Goal: Check status

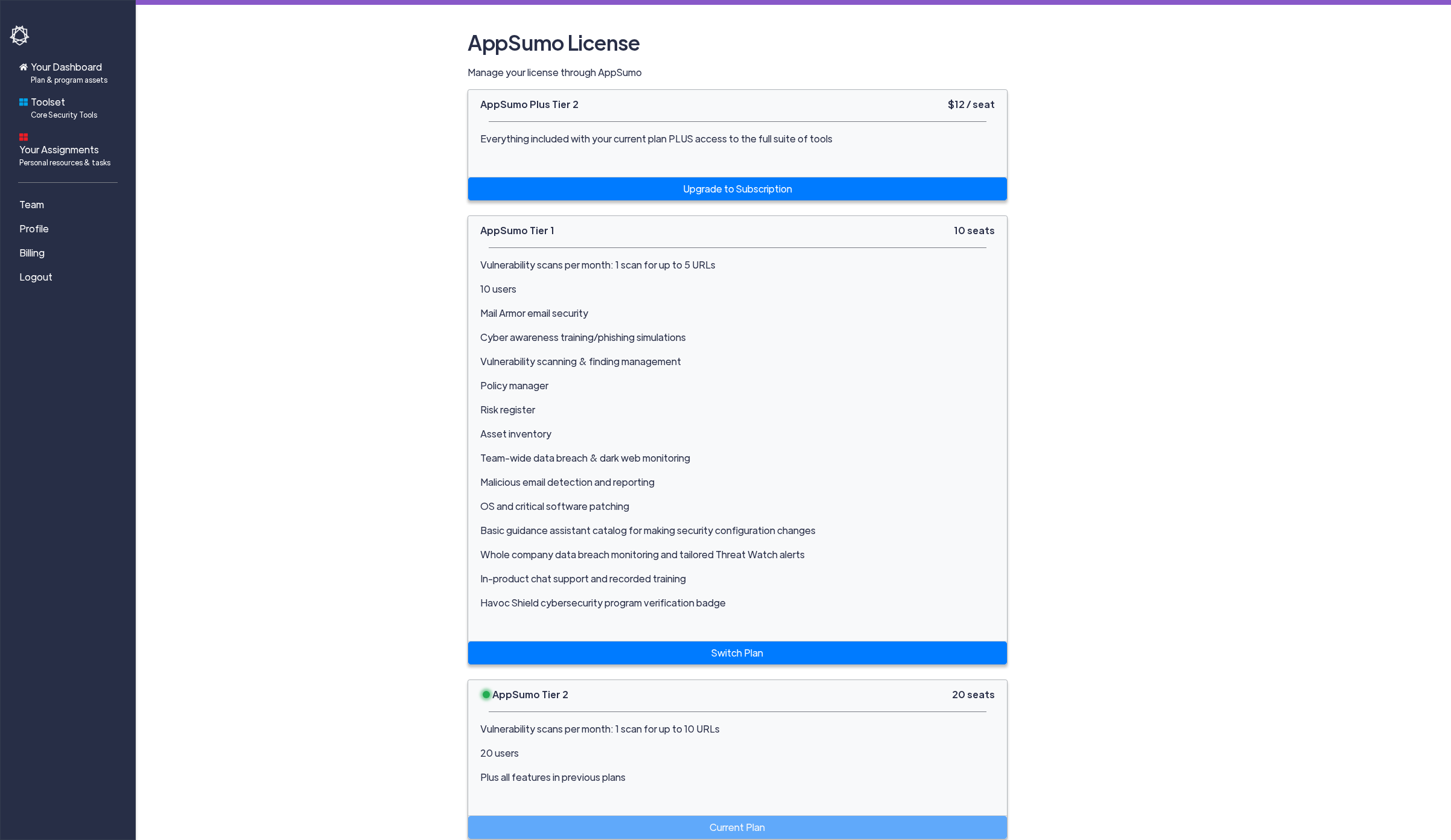
click at [1066, 248] on div "AppSumo Tier 1 10 seats Vulnerability scans per month: 1 scan for up to 5 URLs …" at bounding box center [793, 832] width 670 height 1234
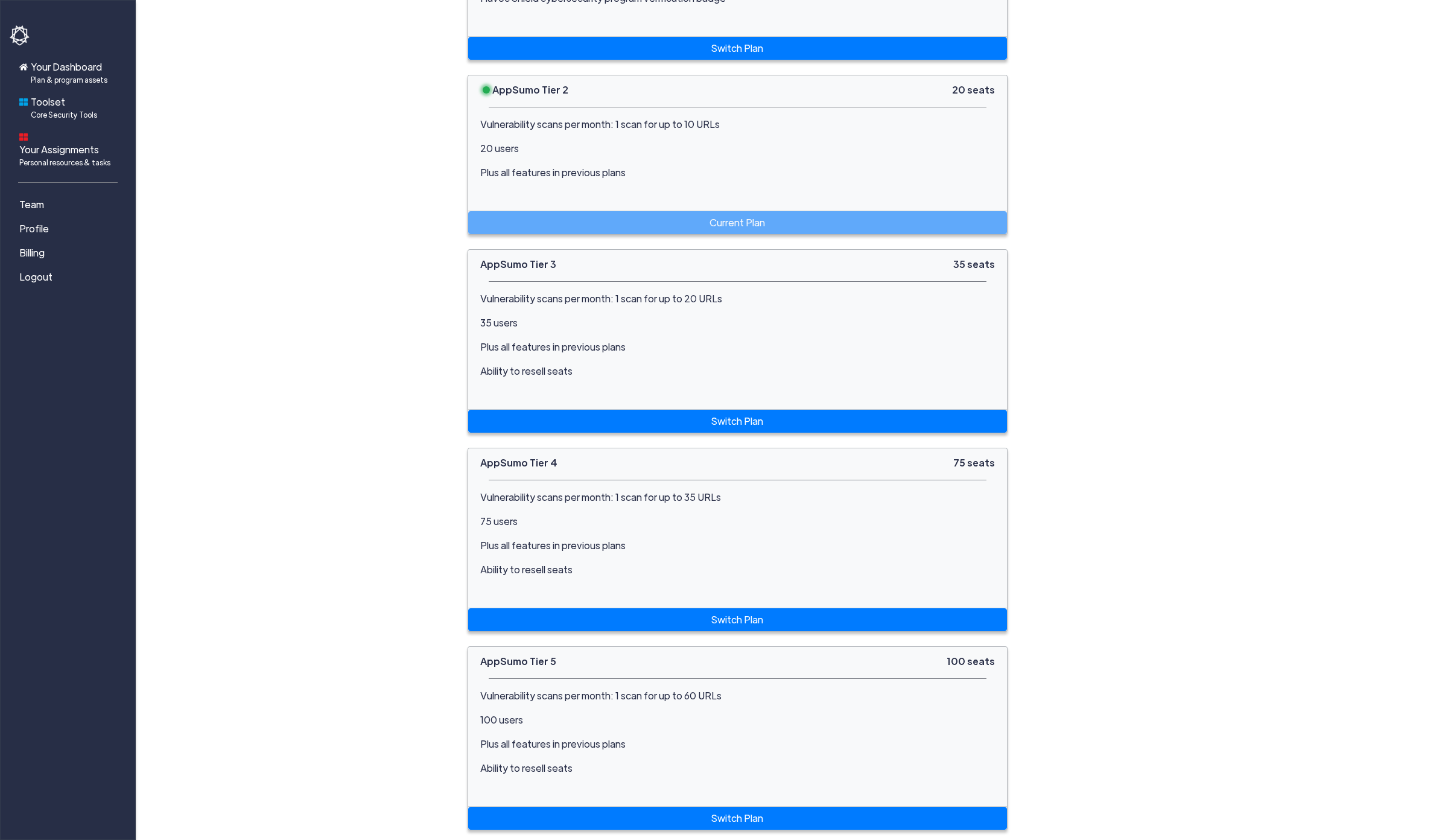
scroll to position [609, 0]
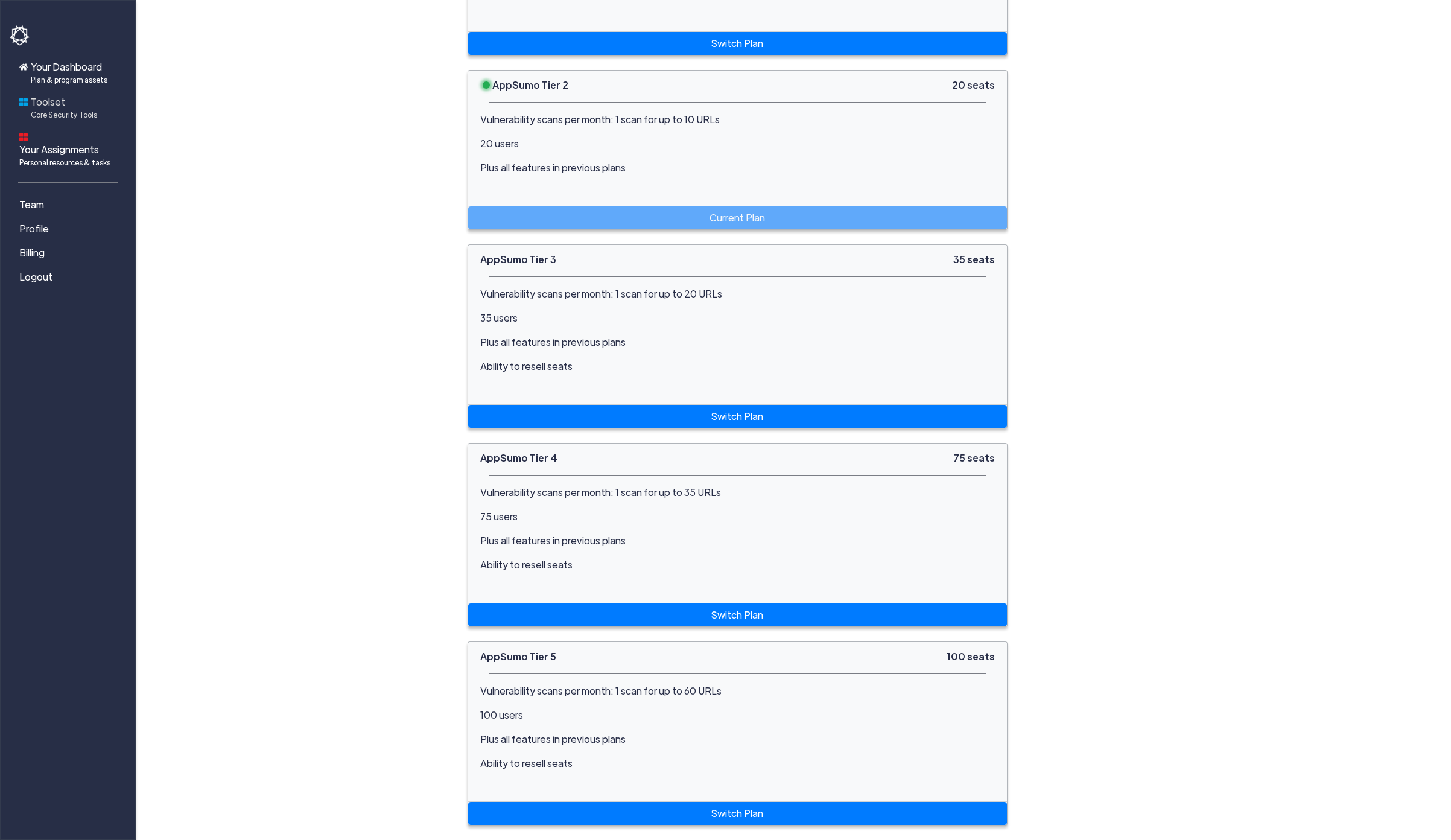
click at [53, 110] on span "Core Security Tools" at bounding box center [64, 114] width 67 height 11
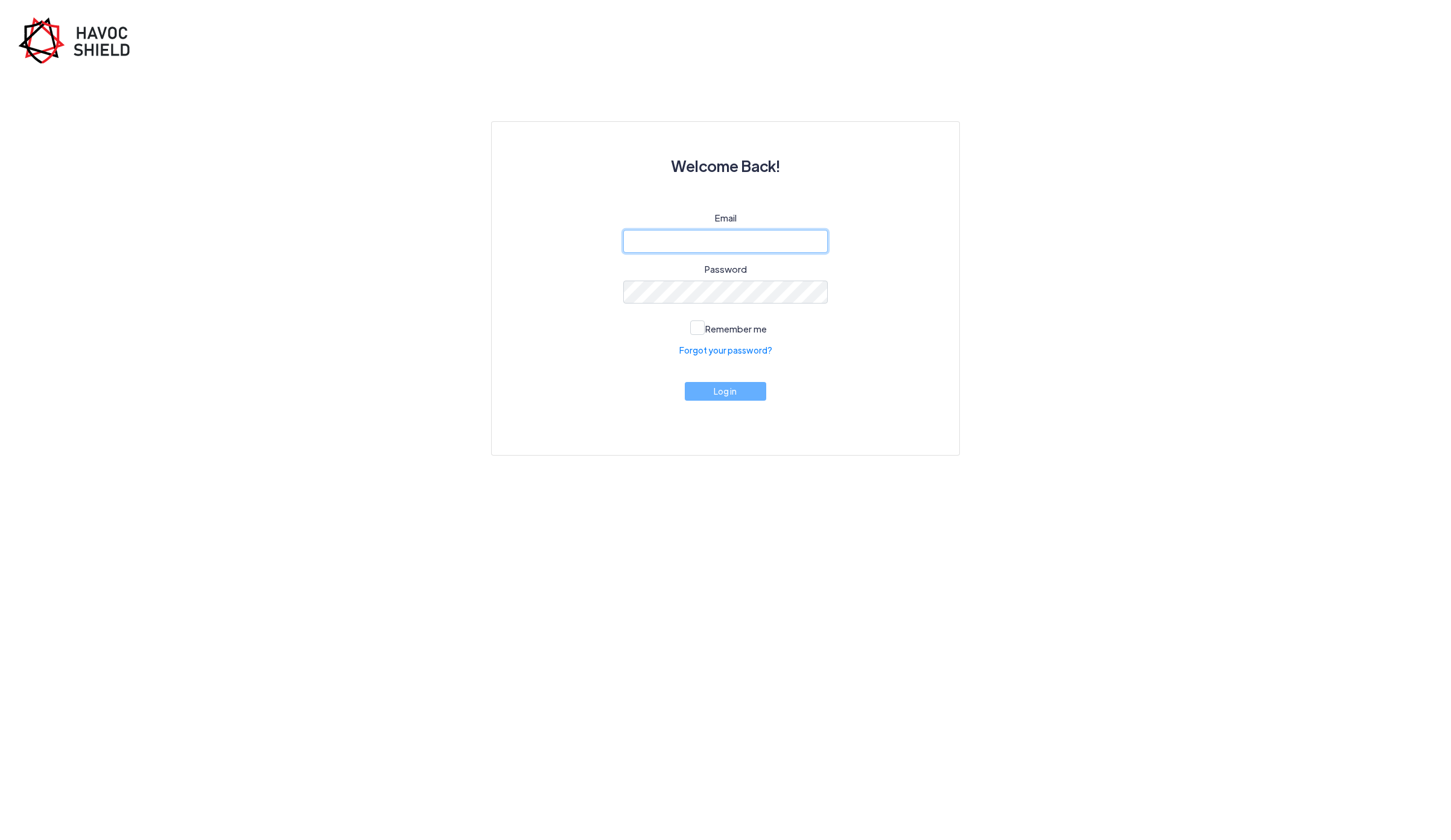
click at [667, 248] on input "email" at bounding box center [725, 241] width 205 height 23
click at [0, 455] on com-1password-button at bounding box center [0, 455] width 0 height 0
type input "[PERSON_NAME][EMAIL_ADDRESS][DOMAIN_NAME]"
click at [733, 280] on div "Password" at bounding box center [725, 283] width 205 height 42
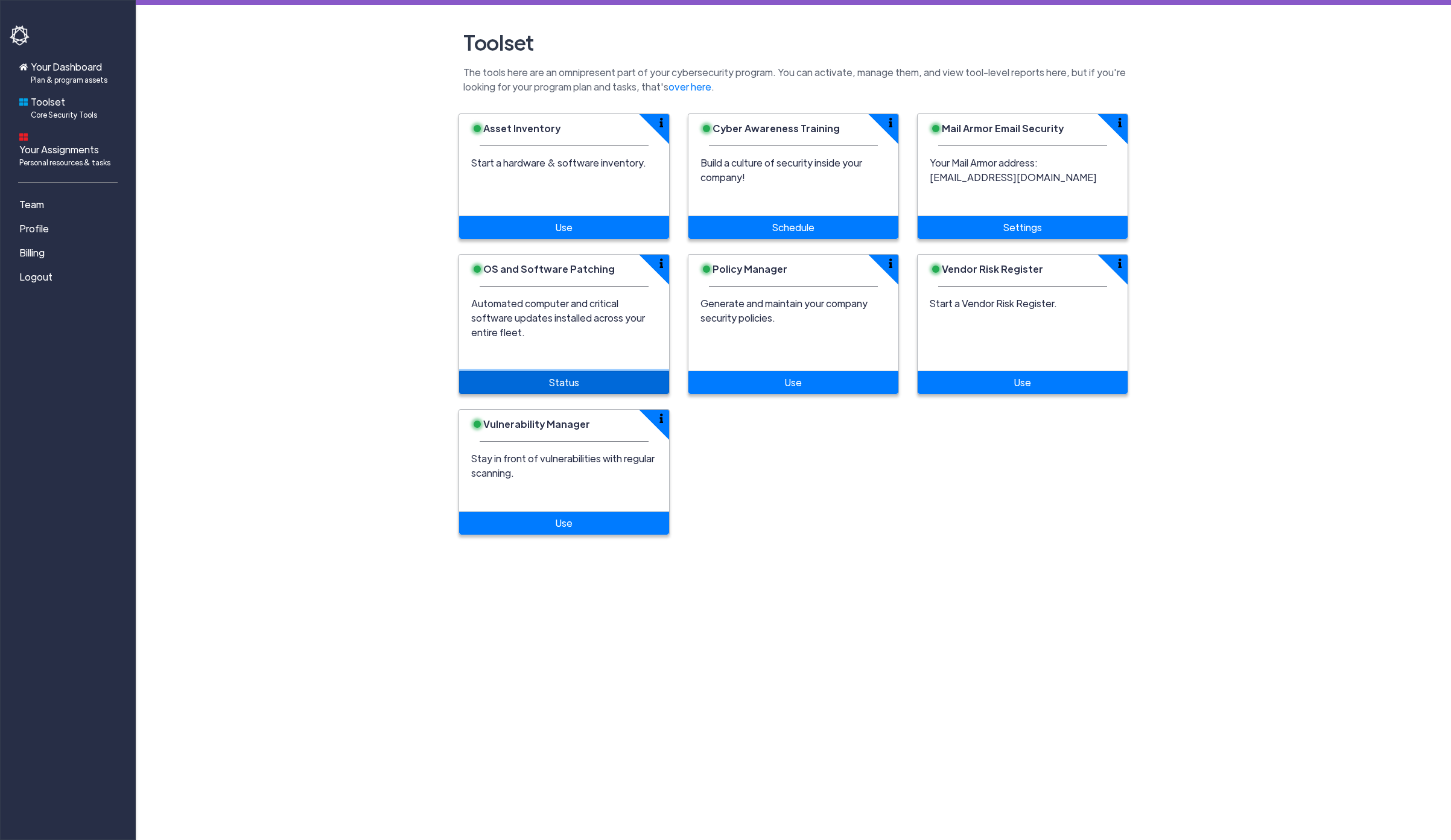
click at [643, 371] on link "Status" at bounding box center [564, 382] width 210 height 23
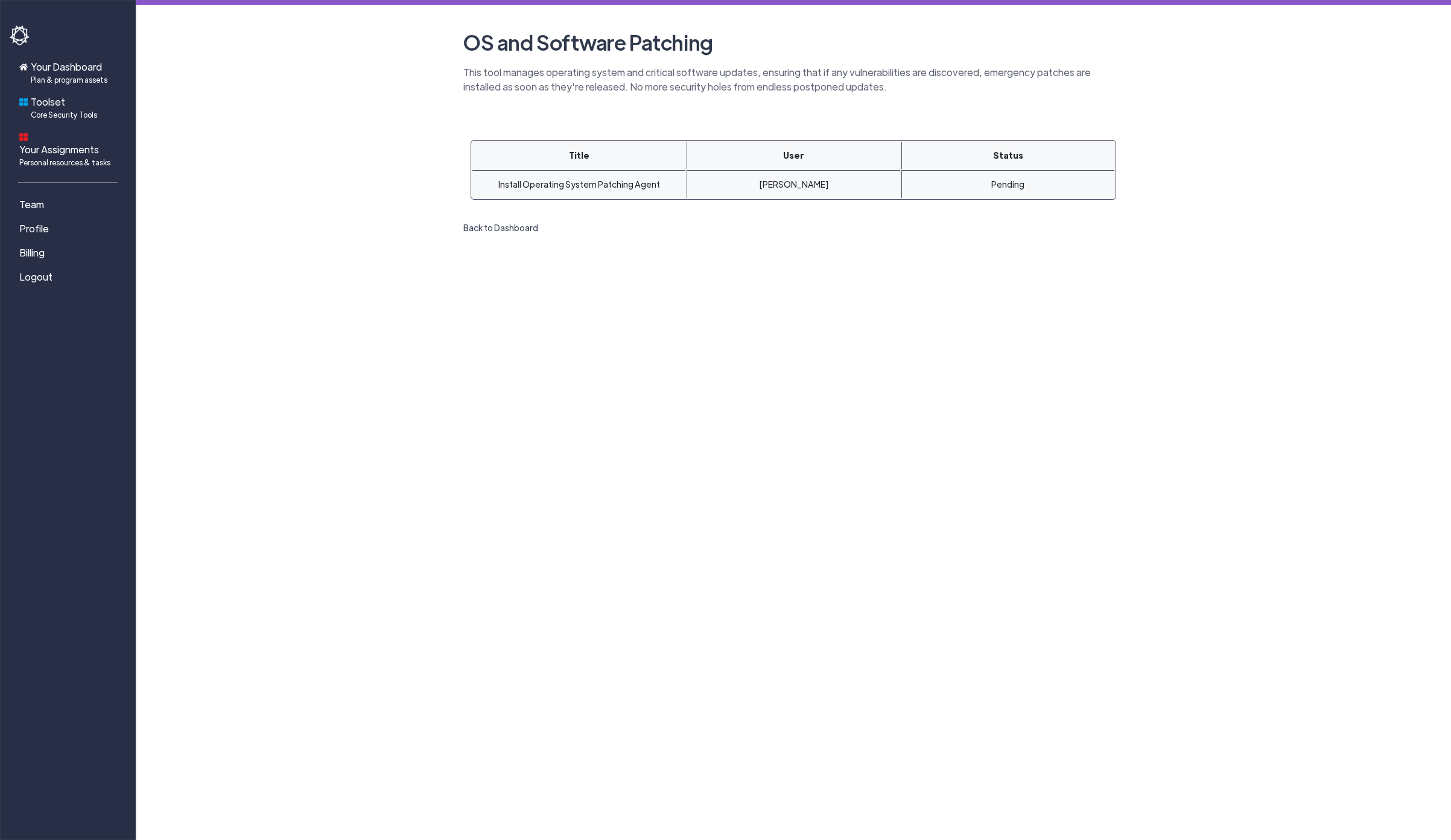
click at [517, 232] on link "Back to Dashboard" at bounding box center [500, 228] width 84 height 18
